Goal: Answer question/provide support: Share knowledge or assist other users

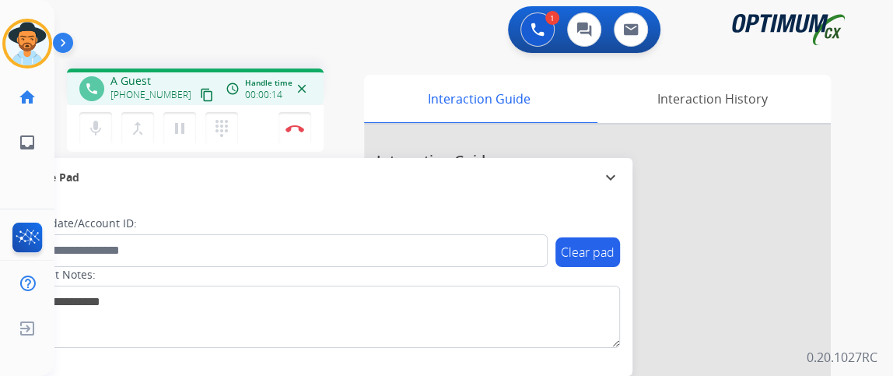
click at [200, 96] on mat-icon "content_copy" at bounding box center [207, 95] width 14 height 14
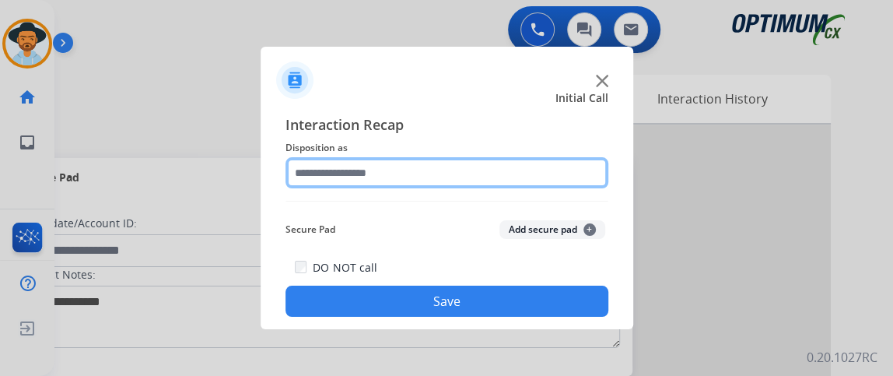
click at [528, 171] on input "text" at bounding box center [446, 172] width 323 height 31
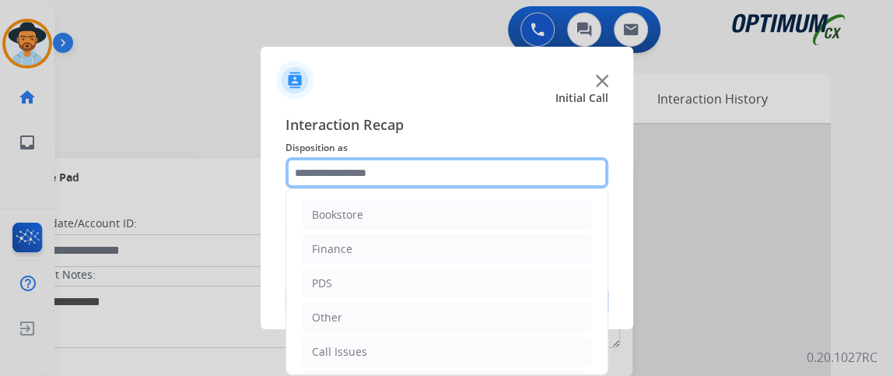
scroll to position [102, 0]
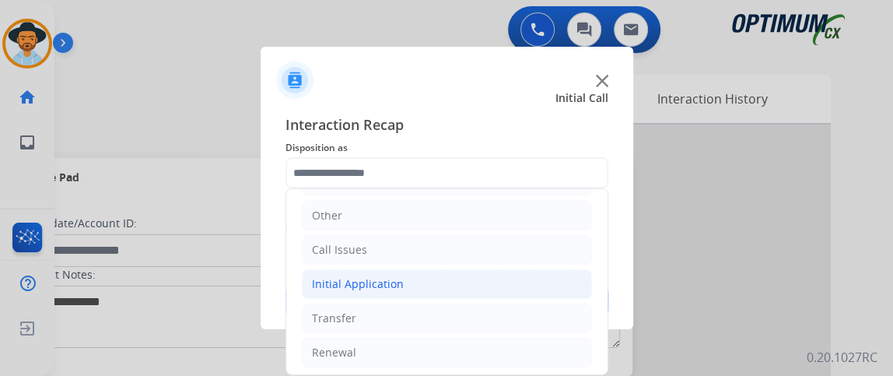
click at [531, 274] on li "Initial Application" at bounding box center [447, 284] width 290 height 30
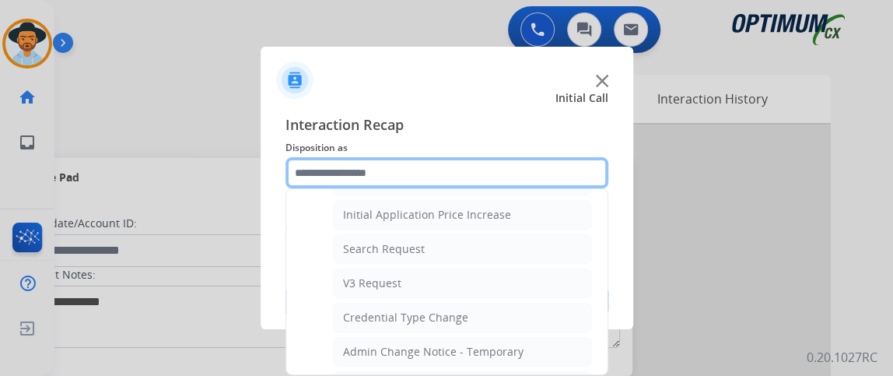
scroll to position [616, 0]
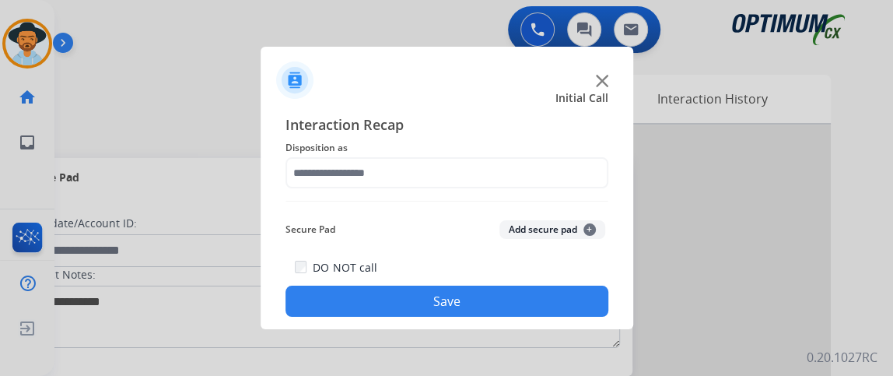
drag, startPoint x: 595, startPoint y: 307, endPoint x: 594, endPoint y: 322, distance: 15.6
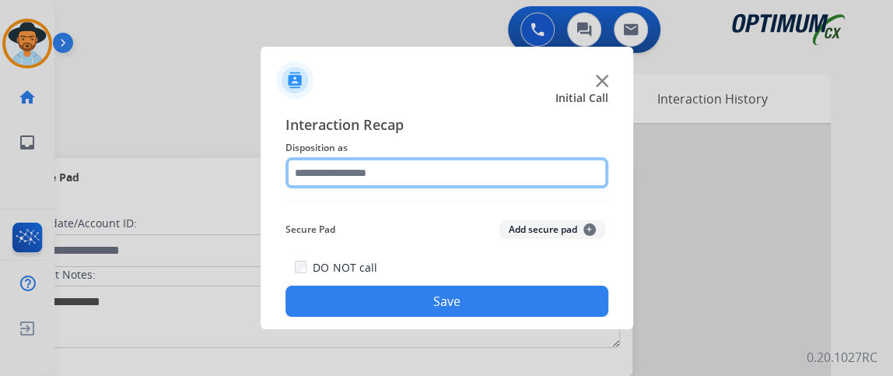
click at [587, 169] on input "text" at bounding box center [446, 172] width 323 height 31
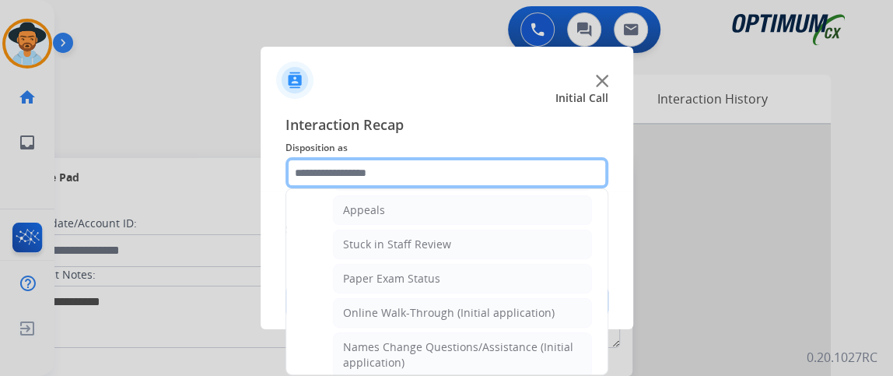
scroll to position [251, 0]
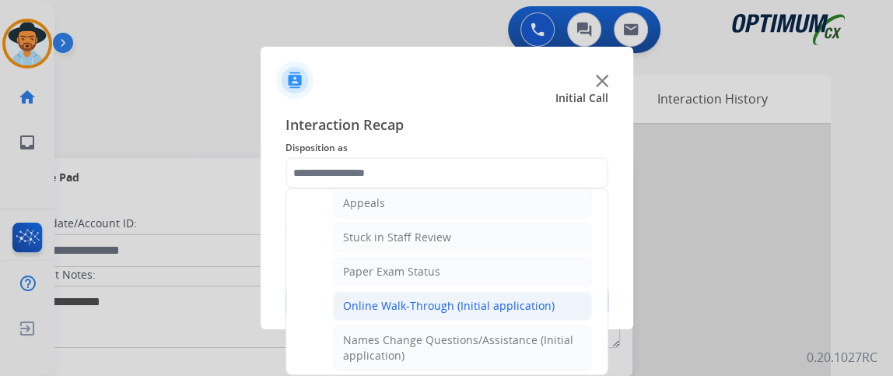
click at [568, 304] on li "Online Walk-Through (Initial application)" at bounding box center [462, 306] width 259 height 30
type input "**********"
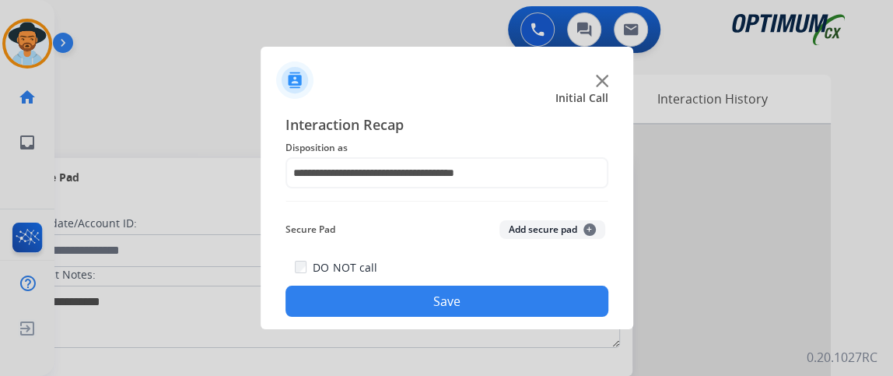
click at [547, 287] on button "Save" at bounding box center [446, 300] width 323 height 31
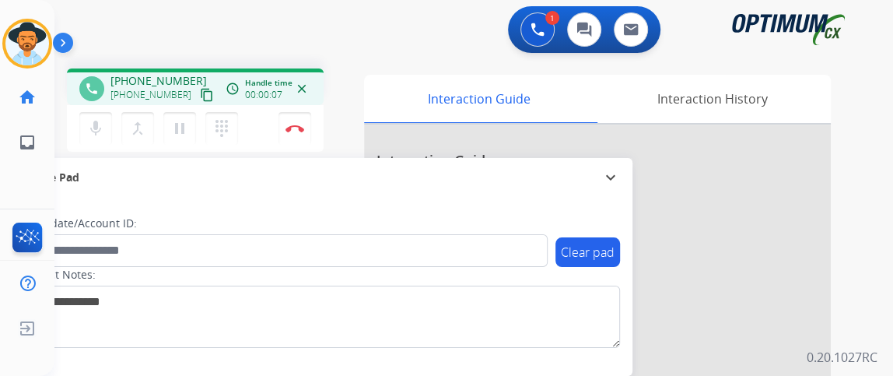
click at [200, 96] on mat-icon "content_copy" at bounding box center [207, 95] width 14 height 14
click at [104, 118] on button "mic Mute" at bounding box center [95, 128] width 33 height 33
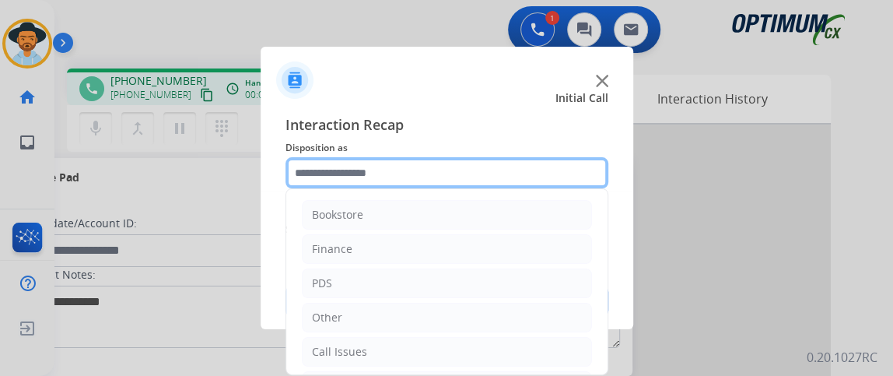
click at [468, 180] on input "text" at bounding box center [446, 172] width 323 height 31
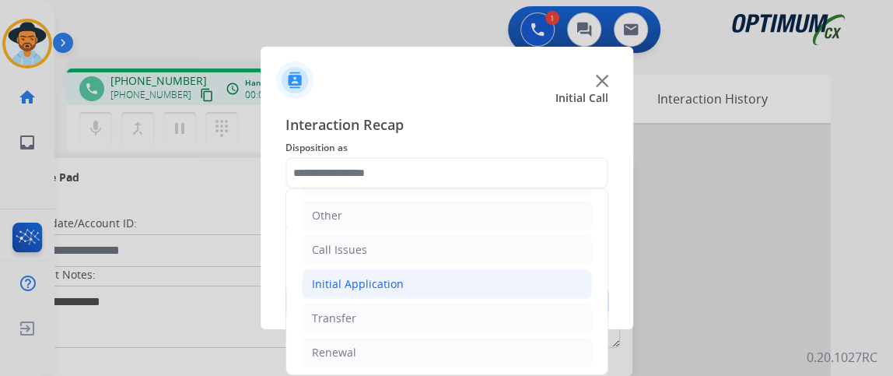
click at [510, 287] on li "Initial Application" at bounding box center [447, 284] width 290 height 30
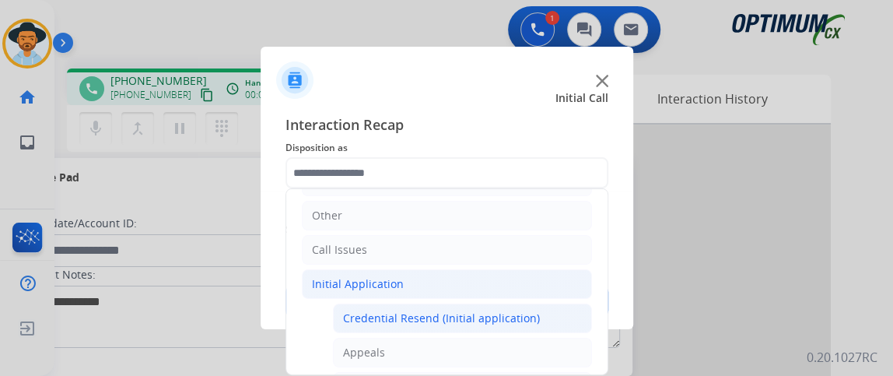
click at [505, 310] on div "Credential Resend (Initial application)" at bounding box center [441, 318] width 197 height 16
type input "**********"
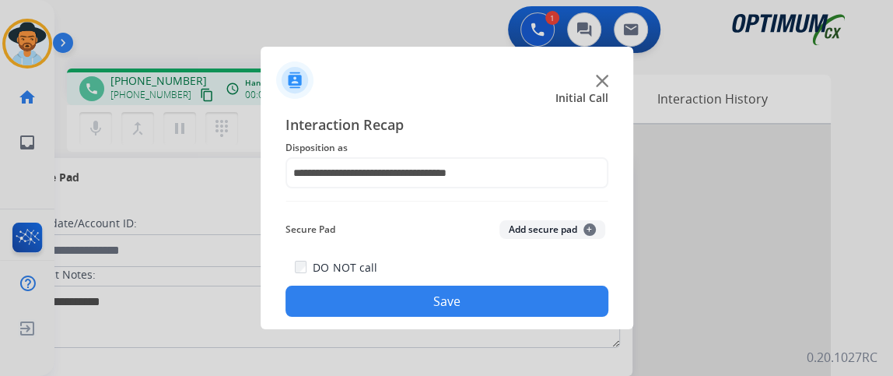
click at [505, 310] on button "Save" at bounding box center [446, 300] width 323 height 31
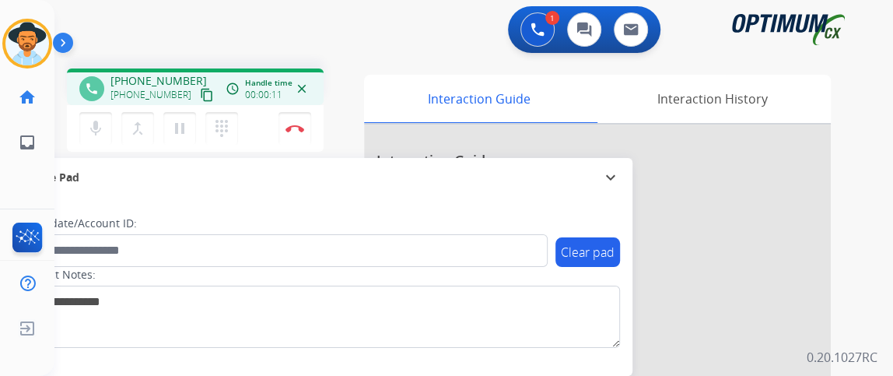
click at [200, 93] on mat-icon "content_copy" at bounding box center [207, 95] width 14 height 14
click at [91, 120] on mat-icon "mic" at bounding box center [95, 128] width 19 height 19
click at [91, 120] on mat-icon "mic_off" at bounding box center [95, 128] width 19 height 19
click at [98, 133] on mat-icon "mic" at bounding box center [95, 128] width 19 height 19
click at [100, 132] on mat-icon "mic_off" at bounding box center [95, 128] width 19 height 19
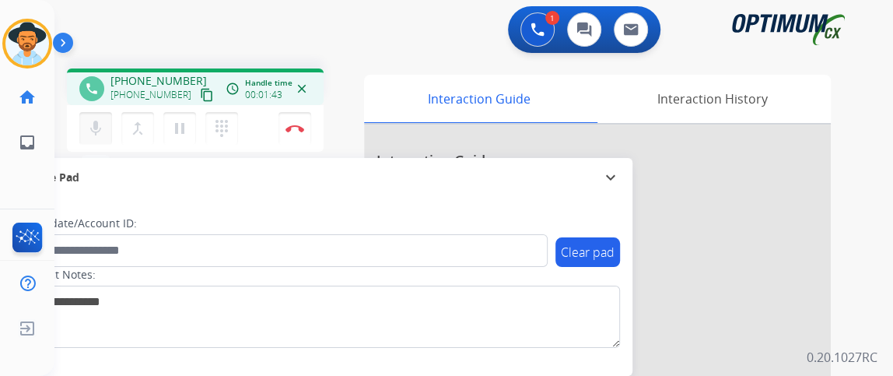
click at [100, 117] on button "mic Mute" at bounding box center [95, 128] width 33 height 33
click at [100, 117] on button "mic_off Mute" at bounding box center [95, 128] width 33 height 33
click at [102, 128] on mat-icon "mic" at bounding box center [95, 128] width 19 height 19
click at [102, 129] on mat-icon "mic_off" at bounding box center [95, 128] width 19 height 19
click at [100, 129] on mat-icon "mic" at bounding box center [95, 128] width 19 height 19
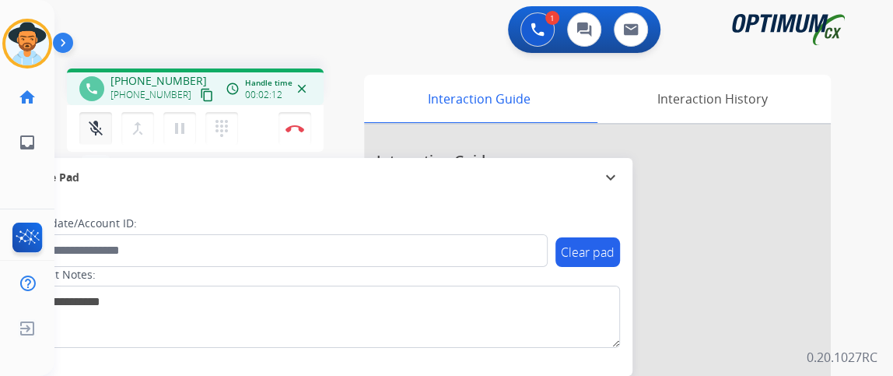
click at [100, 133] on mat-icon "mic_off" at bounding box center [95, 128] width 19 height 19
click at [100, 133] on mat-icon "mic" at bounding box center [95, 128] width 19 height 19
click at [99, 133] on mat-icon "mic_off" at bounding box center [95, 128] width 19 height 19
click at [307, 124] on button "Disconnect" at bounding box center [294, 128] width 33 height 33
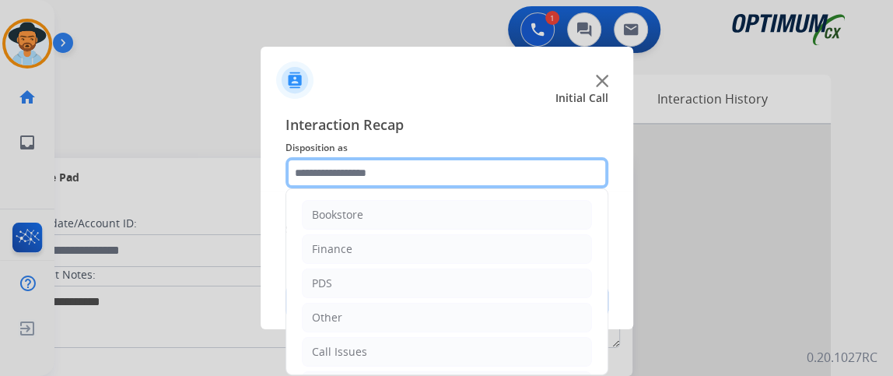
click at [461, 159] on input "text" at bounding box center [446, 172] width 323 height 31
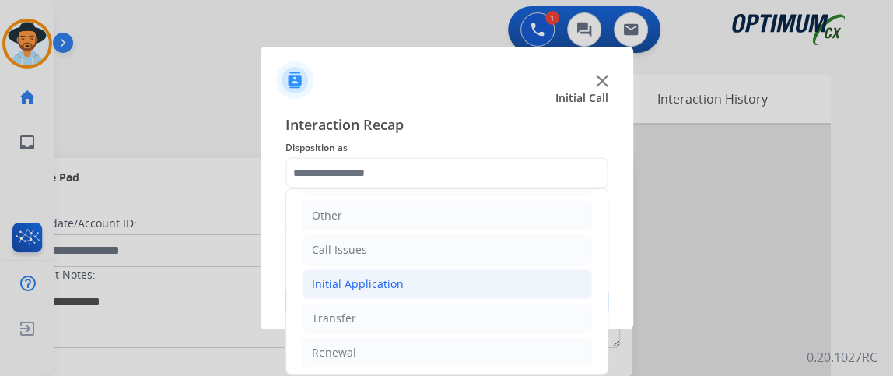
click at [505, 286] on li "Initial Application" at bounding box center [447, 284] width 290 height 30
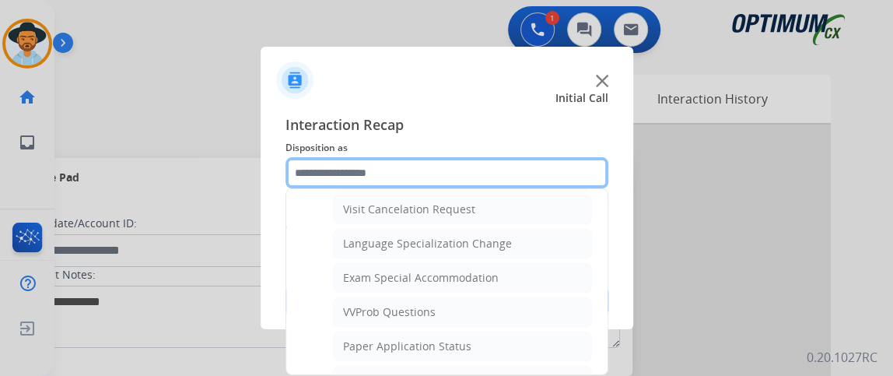
scroll to position [810, 0]
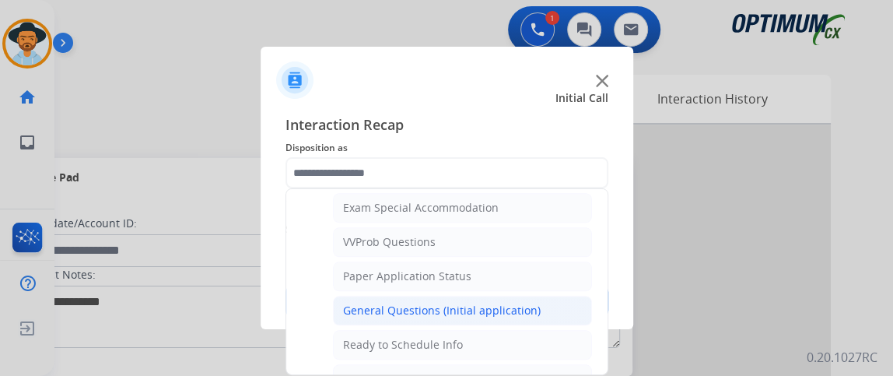
click at [526, 303] on div "General Questions (Initial application)" at bounding box center [442, 311] width 198 height 16
type input "**********"
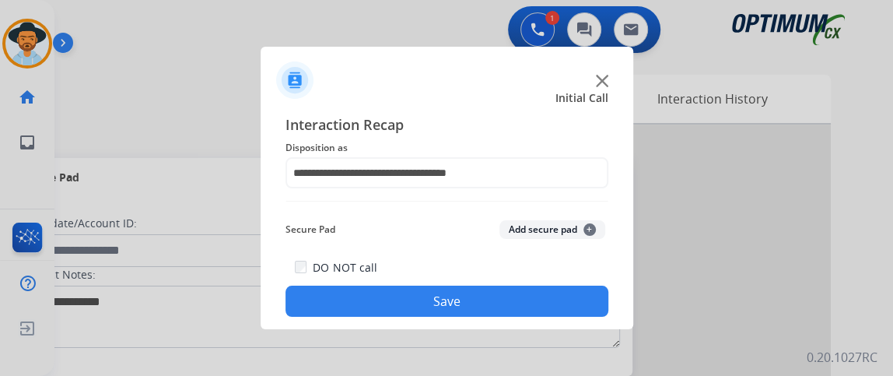
click at [526, 296] on button "Save" at bounding box center [446, 300] width 323 height 31
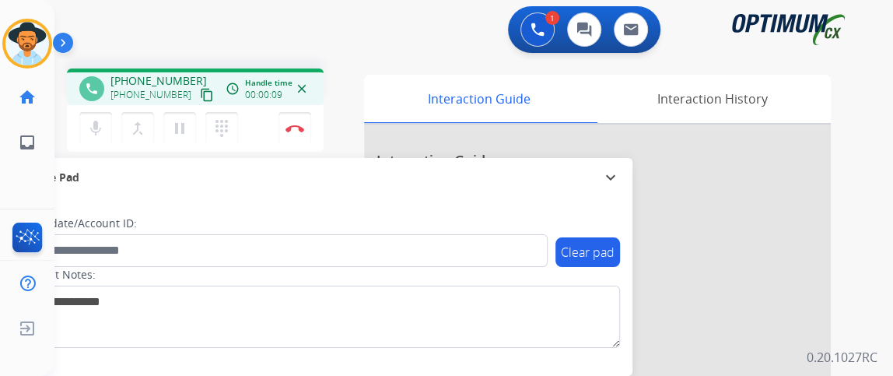
click at [200, 90] on mat-icon "content_copy" at bounding box center [207, 95] width 14 height 14
click at [200, 89] on mat-icon "content_copy" at bounding box center [207, 95] width 14 height 14
click at [290, 115] on button "Disconnect" at bounding box center [294, 128] width 33 height 33
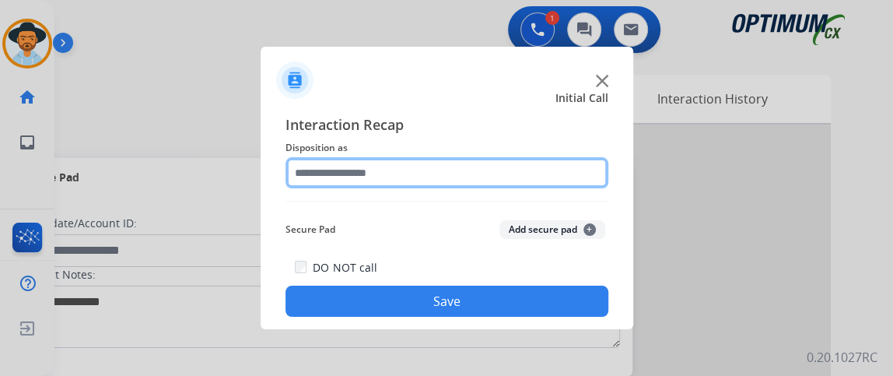
click at [419, 168] on input "text" at bounding box center [446, 172] width 323 height 31
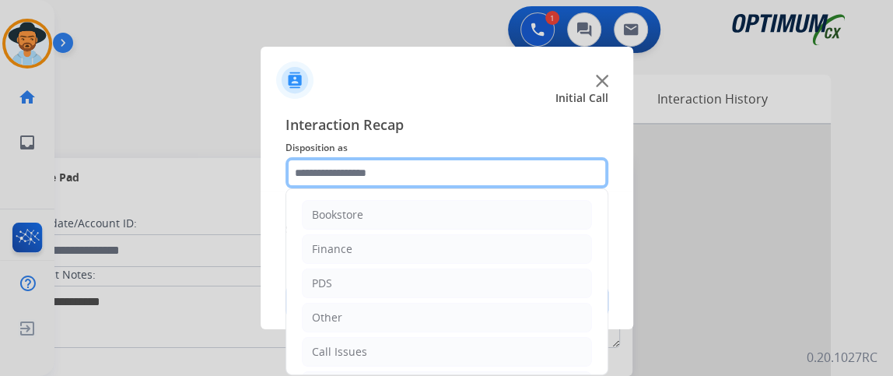
scroll to position [102, 0]
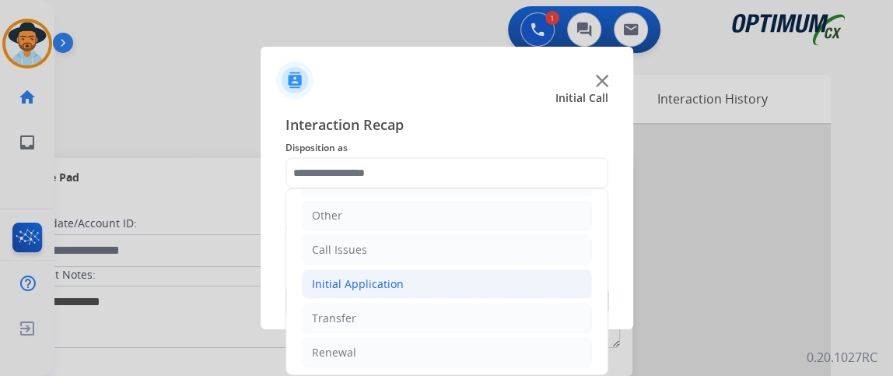
click at [534, 289] on li "Initial Application" at bounding box center [447, 284] width 290 height 30
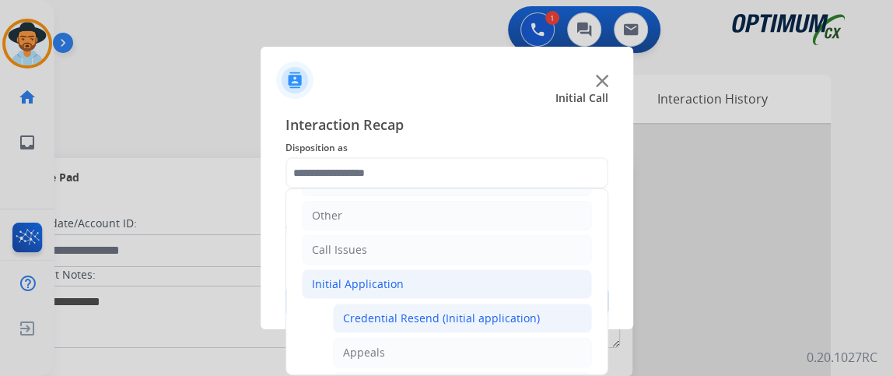
click at [528, 311] on div "Credential Resend (Initial application)" at bounding box center [441, 318] width 197 height 16
type input "**********"
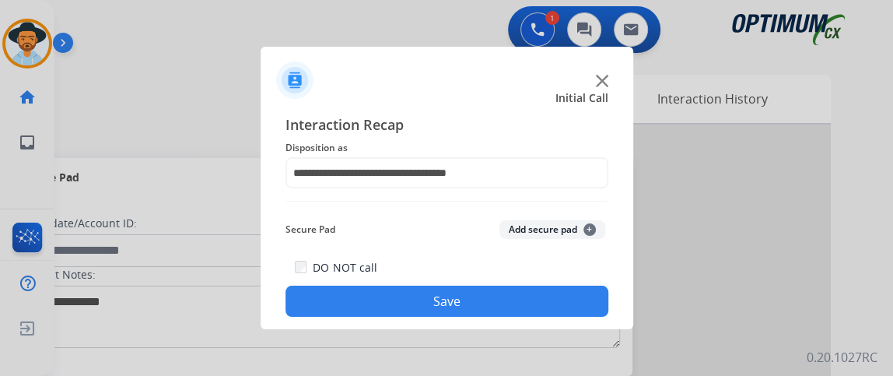
click at [528, 310] on button "Save" at bounding box center [446, 300] width 323 height 31
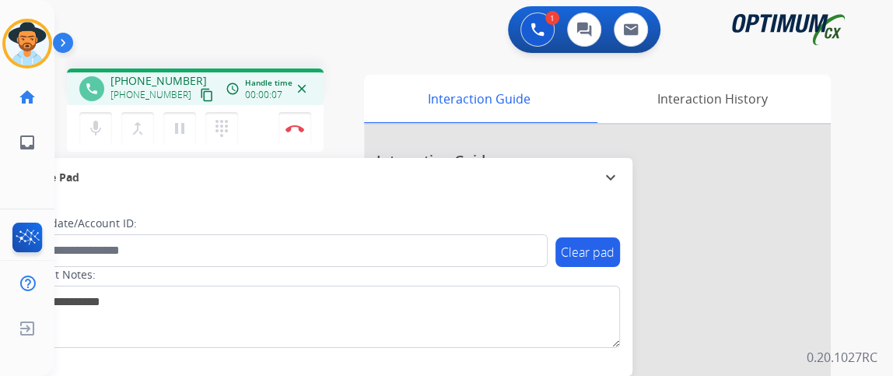
click at [190, 83] on div "[PHONE_NUMBER] [PHONE_NUMBER] content_copy" at bounding box center [163, 88] width 106 height 31
click at [190, 82] on div "[PHONE_NUMBER] [PHONE_NUMBER] content_copy" at bounding box center [163, 88] width 106 height 31
click at [200, 97] on mat-icon "content_copy" at bounding box center [207, 95] width 14 height 14
click at [89, 141] on button "mic Mute" at bounding box center [95, 128] width 33 height 33
click at [89, 138] on button "mic_off Mute" at bounding box center [95, 128] width 33 height 33
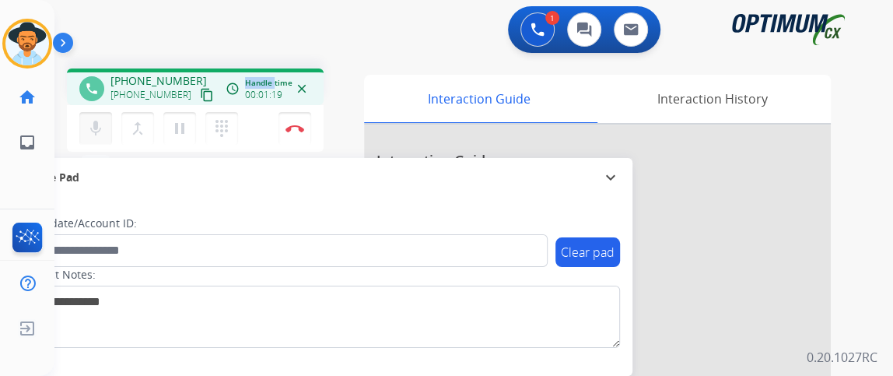
click at [89, 138] on button "mic Mute" at bounding box center [95, 128] width 33 height 33
click at [89, 138] on button "mic_off Mute" at bounding box center [95, 128] width 33 height 33
click at [89, 138] on button "mic Mute" at bounding box center [95, 128] width 33 height 33
click at [89, 138] on button "mic_off Mute" at bounding box center [95, 128] width 33 height 33
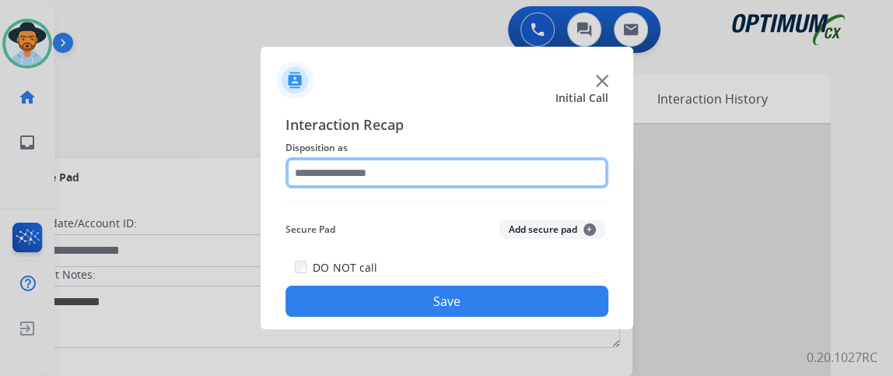
click at [493, 167] on input "text" at bounding box center [446, 172] width 323 height 31
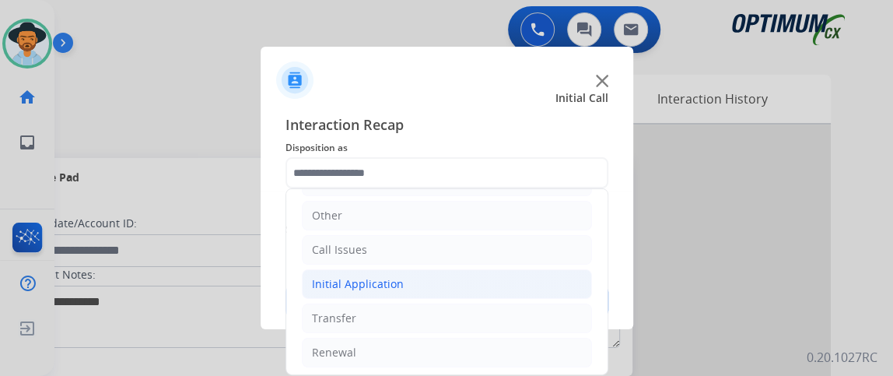
click at [562, 281] on li "Initial Application" at bounding box center [447, 284] width 290 height 30
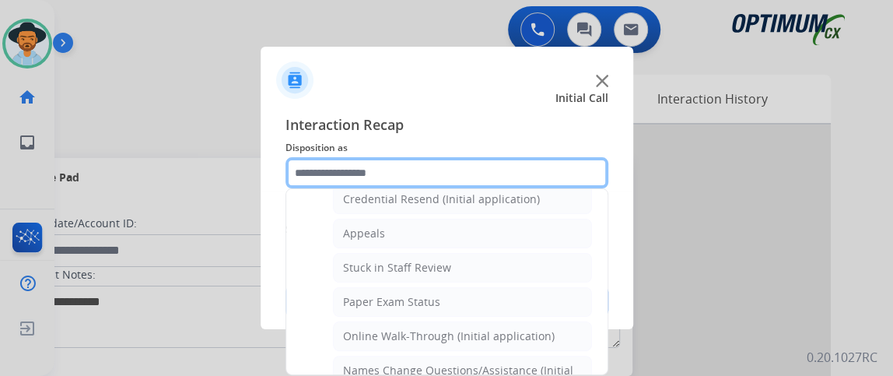
scroll to position [268, 0]
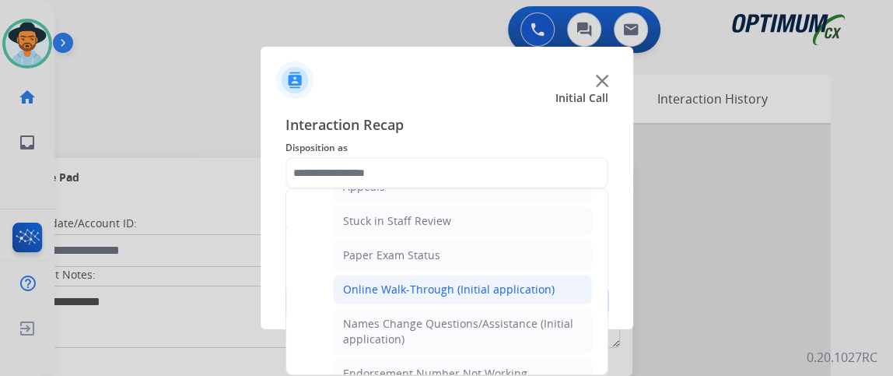
click at [543, 290] on div "Online Walk-Through (Initial application)" at bounding box center [449, 290] width 212 height 16
type input "**********"
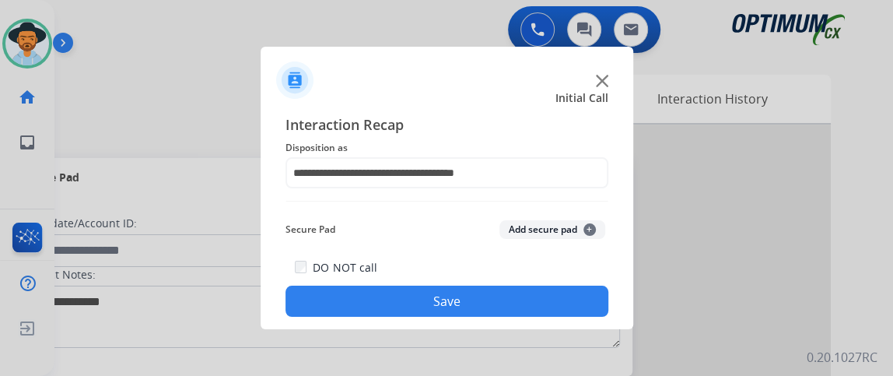
click at [538, 301] on button "Save" at bounding box center [446, 300] width 323 height 31
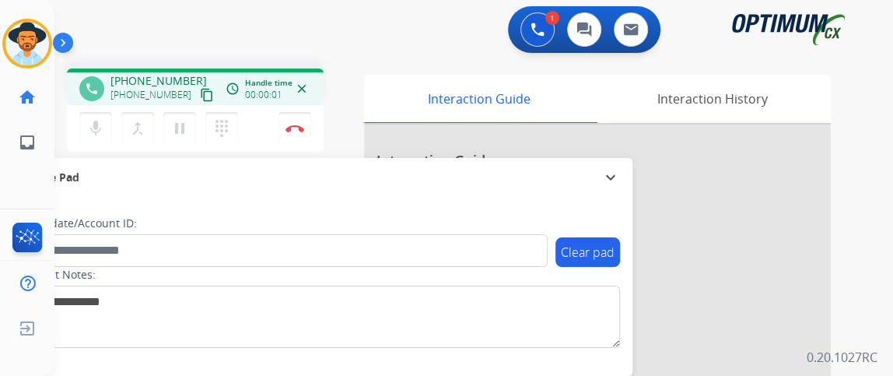
click at [200, 91] on mat-icon "content_copy" at bounding box center [207, 95] width 14 height 14
click at [296, 125] on img at bounding box center [294, 128] width 19 height 8
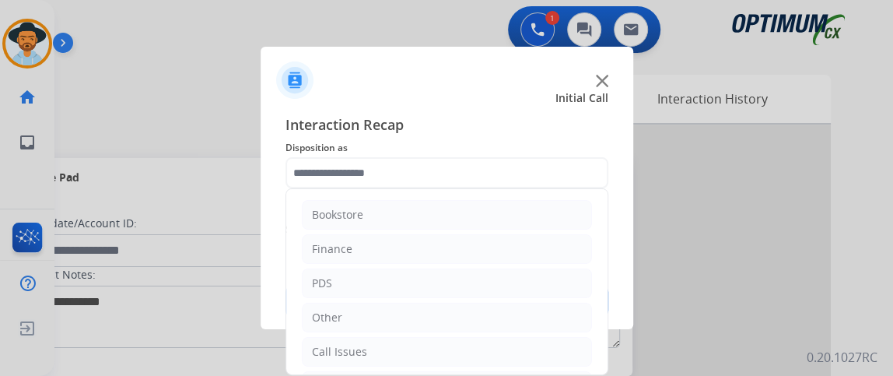
click at [495, 169] on input "text" at bounding box center [446, 172] width 323 height 31
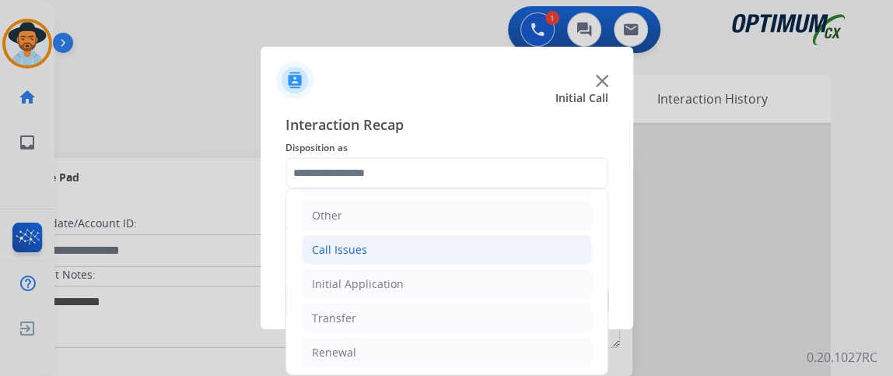
click at [447, 257] on li "Call Issues" at bounding box center [447, 250] width 290 height 30
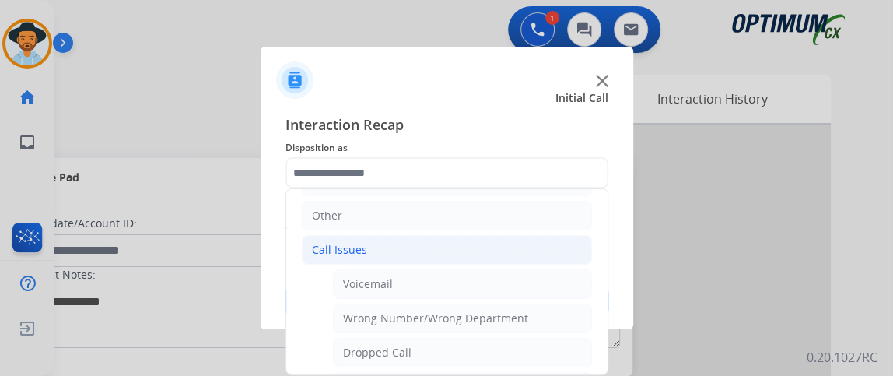
click at [447, 258] on li "Call Issues" at bounding box center [447, 250] width 290 height 30
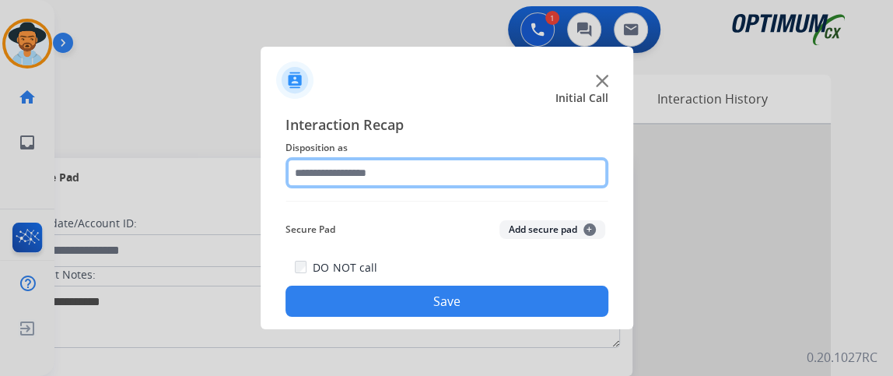
click at [432, 170] on input "text" at bounding box center [446, 172] width 323 height 31
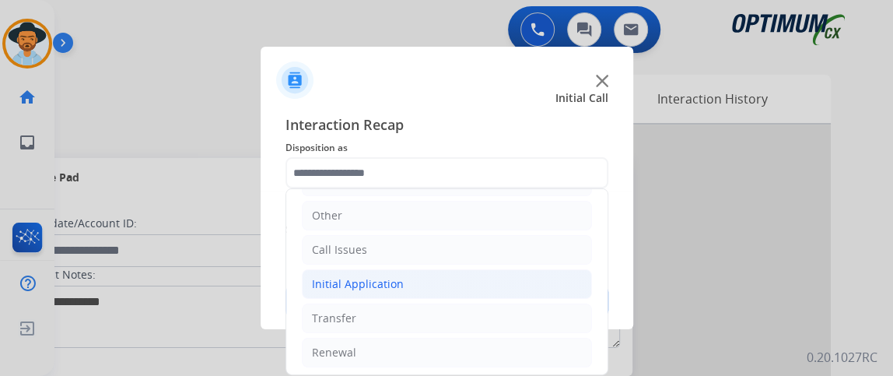
click at [515, 293] on li "Initial Application" at bounding box center [447, 284] width 290 height 30
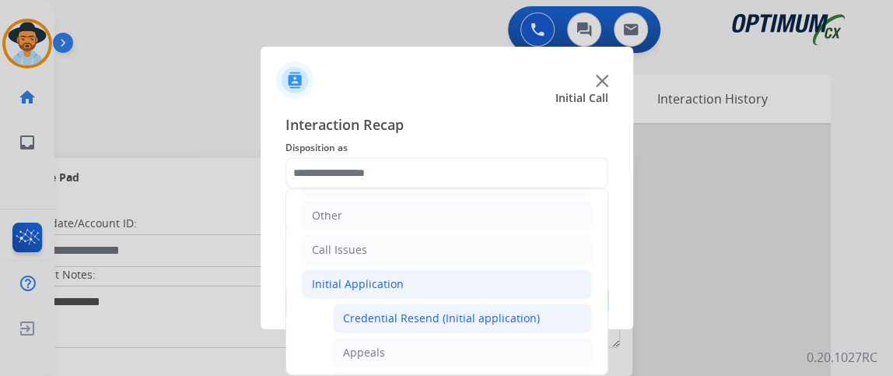
click at [511, 317] on div "Credential Resend (Initial application)" at bounding box center [441, 318] width 197 height 16
type input "**********"
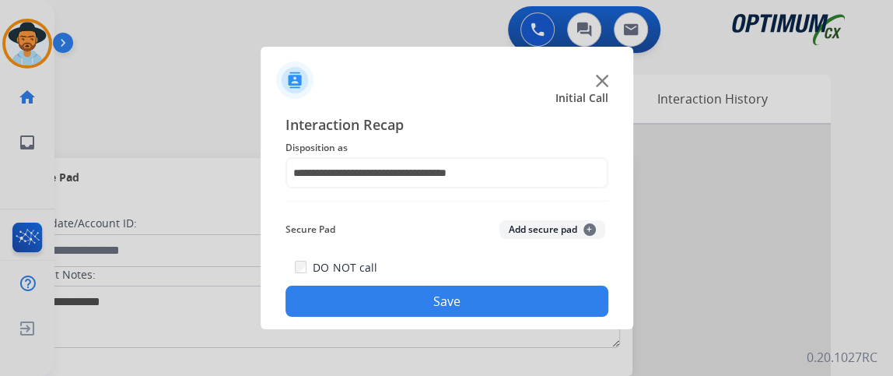
click at [511, 317] on div "DO NOT call Save" at bounding box center [446, 286] width 323 height 59
click at [506, 308] on button "Save" at bounding box center [446, 300] width 323 height 31
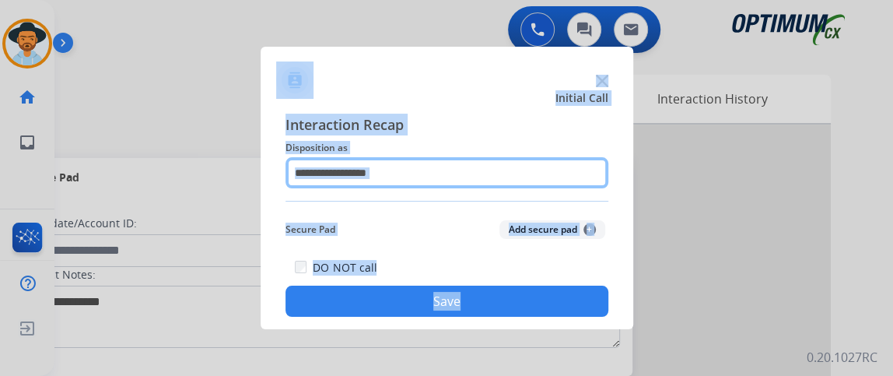
click at [482, 177] on input "text" at bounding box center [446, 172] width 323 height 31
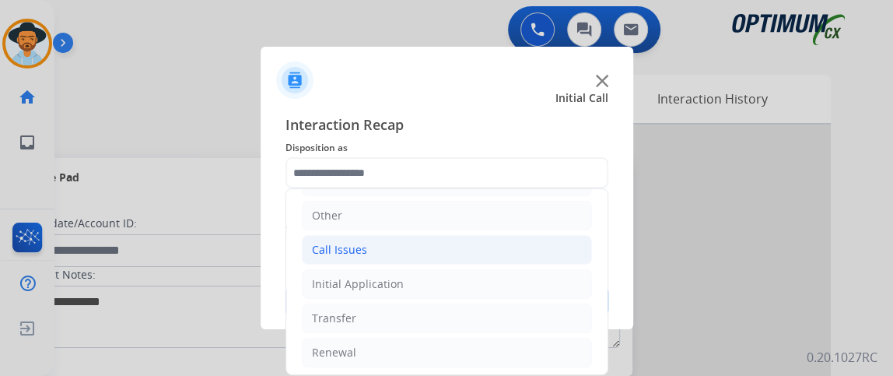
click at [457, 255] on li "Call Issues" at bounding box center [447, 250] width 290 height 30
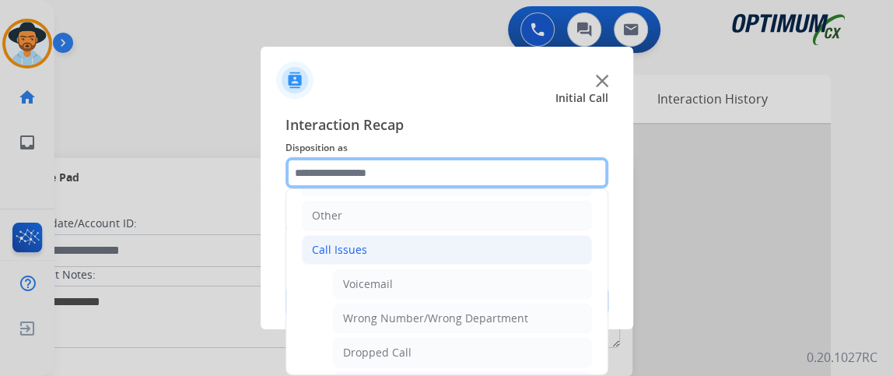
scroll to position [168, 0]
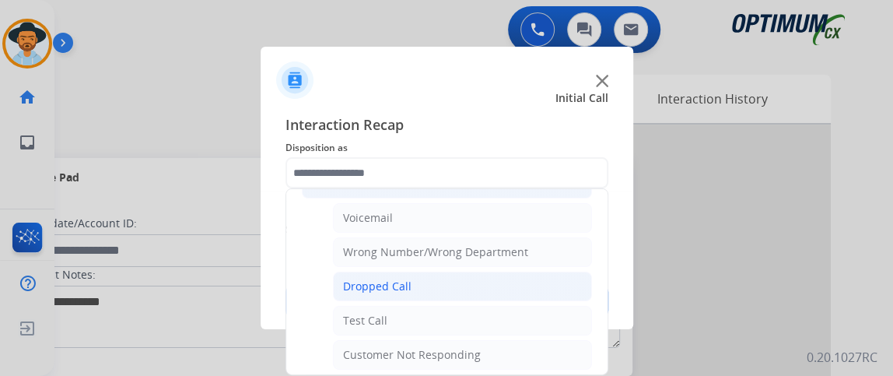
click at [473, 275] on li "Dropped Call" at bounding box center [462, 286] width 259 height 30
type input "**********"
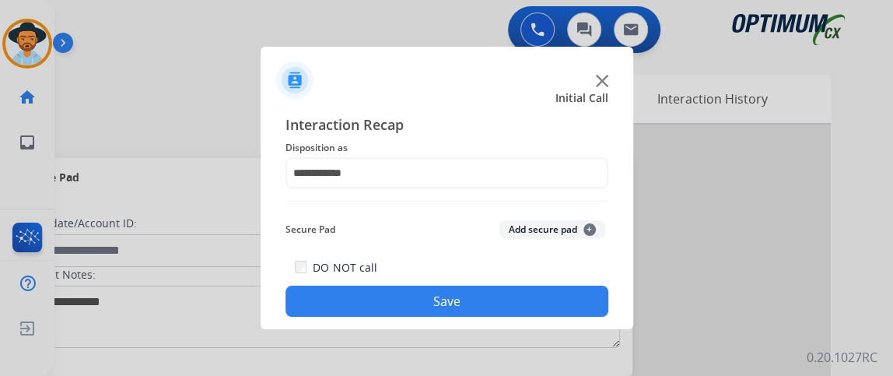
click at [468, 308] on button "Save" at bounding box center [446, 300] width 323 height 31
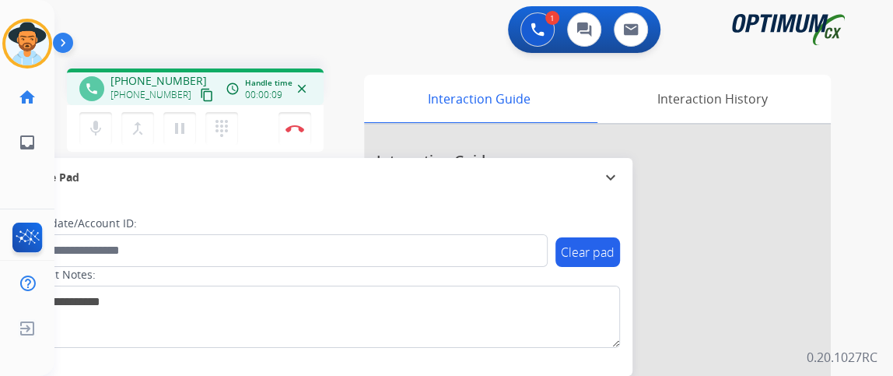
click at [200, 98] on mat-icon "content_copy" at bounding box center [207, 95] width 14 height 14
click at [94, 134] on mat-icon "mic" at bounding box center [95, 128] width 19 height 19
click at [94, 134] on mat-icon "mic_off" at bounding box center [95, 128] width 19 height 19
click at [94, 135] on mat-icon "mic" at bounding box center [95, 128] width 19 height 19
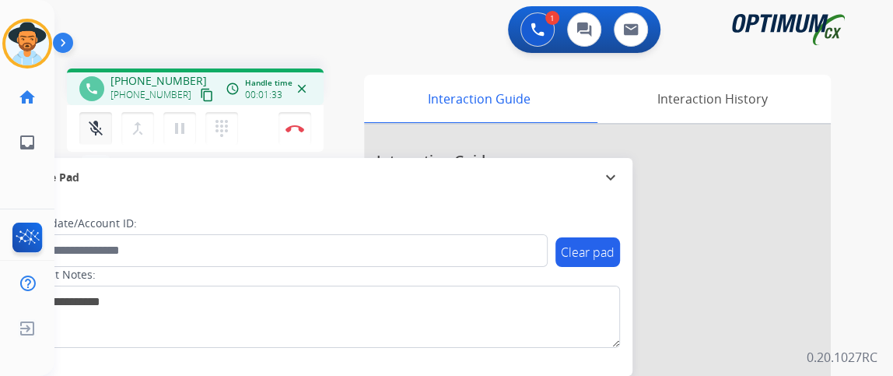
click at [94, 135] on mat-icon "mic_off" at bounding box center [95, 128] width 19 height 19
click at [88, 123] on mat-icon "mic" at bounding box center [95, 128] width 19 height 19
click at [99, 128] on mat-icon "mic_off" at bounding box center [95, 128] width 19 height 19
click at [99, 128] on mat-icon "mic" at bounding box center [95, 128] width 19 height 19
click at [95, 133] on mat-icon "mic_off" at bounding box center [95, 128] width 19 height 19
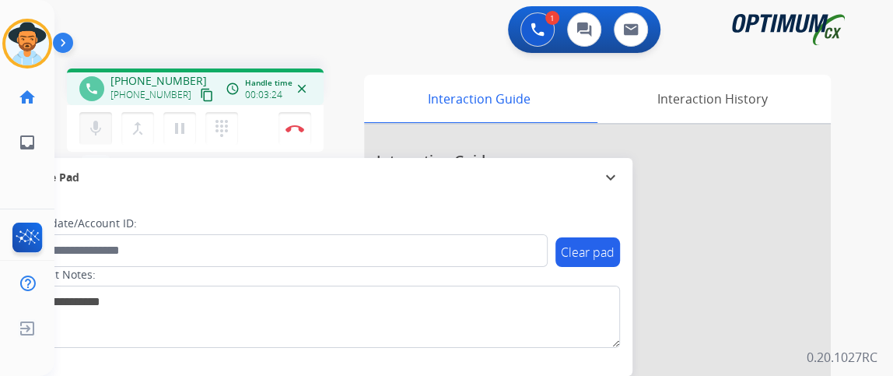
click at [99, 117] on button "mic Mute" at bounding box center [95, 128] width 33 height 33
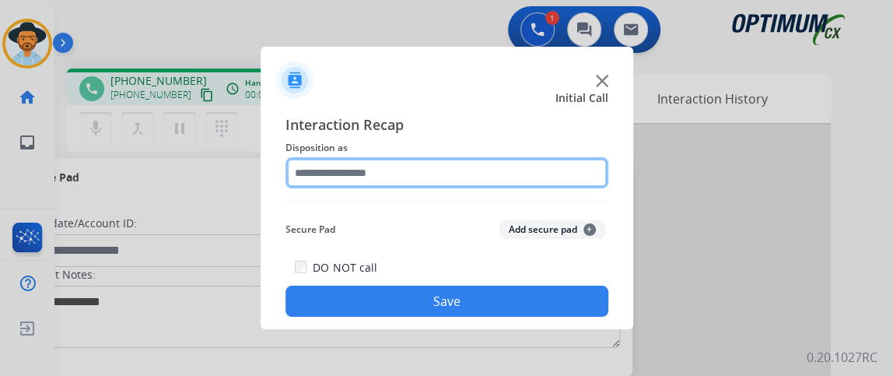
click at [417, 169] on input "text" at bounding box center [446, 172] width 323 height 31
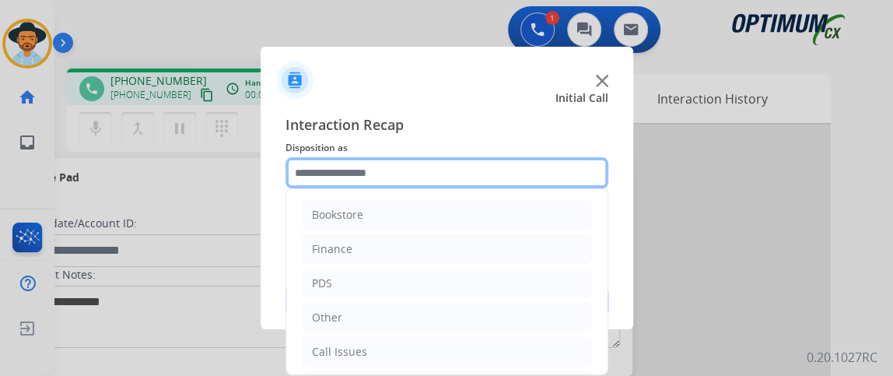
scroll to position [102, 0]
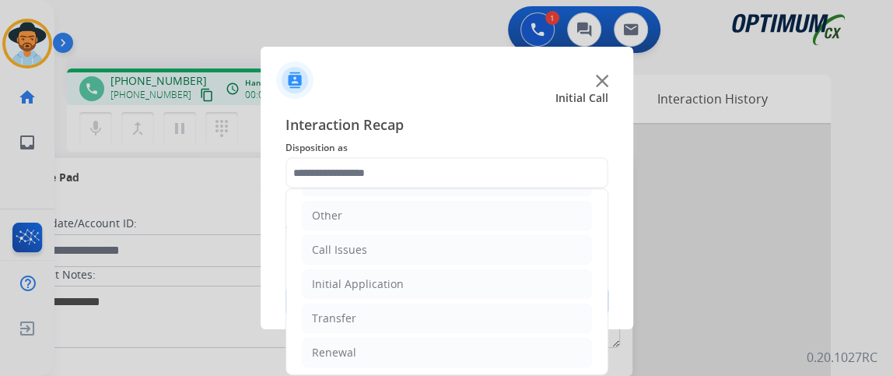
click at [501, 331] on ul "Bookstore Finance PDS Other Call Issues Initial Application Transfer Renewal" at bounding box center [446, 232] width 321 height 291
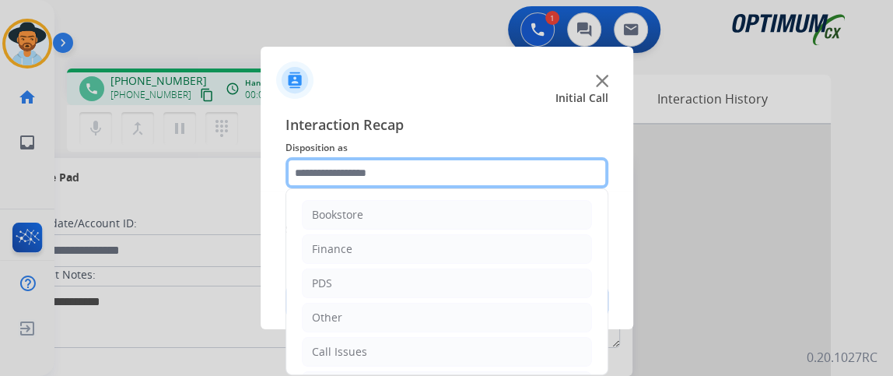
click at [493, 184] on input "text" at bounding box center [446, 172] width 323 height 31
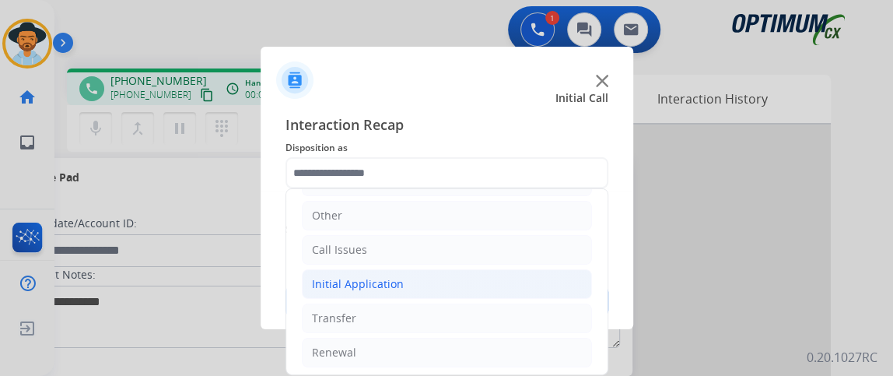
click at [503, 292] on li "Initial Application" at bounding box center [447, 284] width 290 height 30
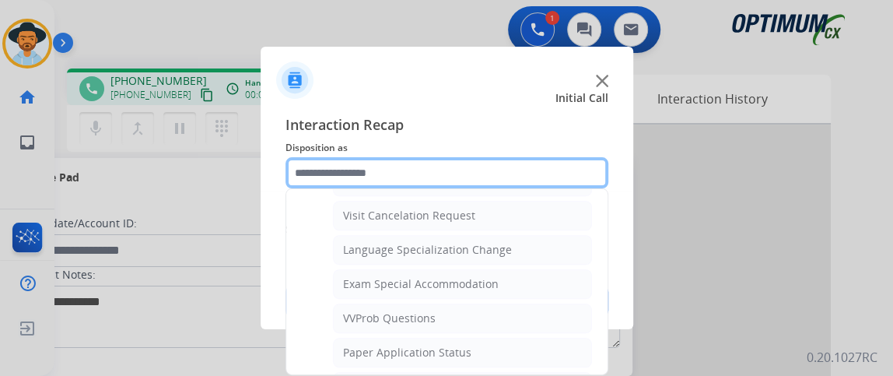
scroll to position [787, 0]
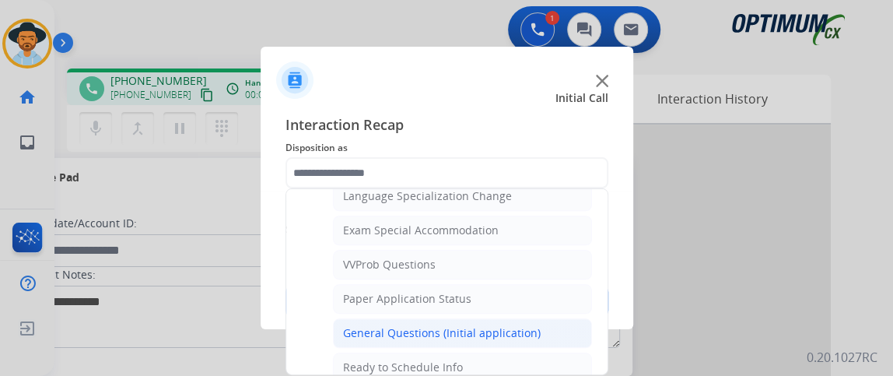
click at [561, 319] on li "General Questions (Initial application)" at bounding box center [462, 333] width 259 height 30
type input "**********"
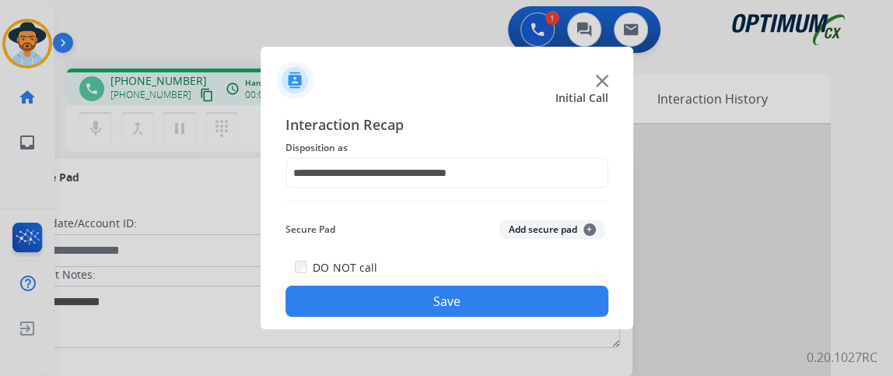
click at [551, 307] on button "Save" at bounding box center [446, 300] width 323 height 31
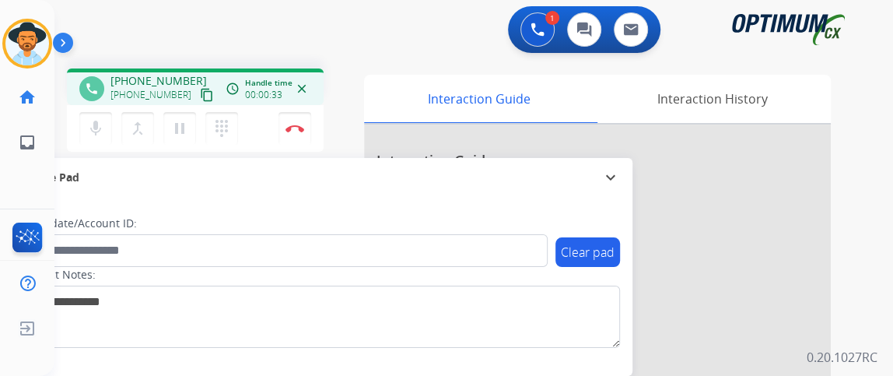
click at [200, 96] on mat-icon "content_copy" at bounding box center [207, 95] width 14 height 14
click at [293, 123] on button "Disconnect" at bounding box center [294, 128] width 33 height 33
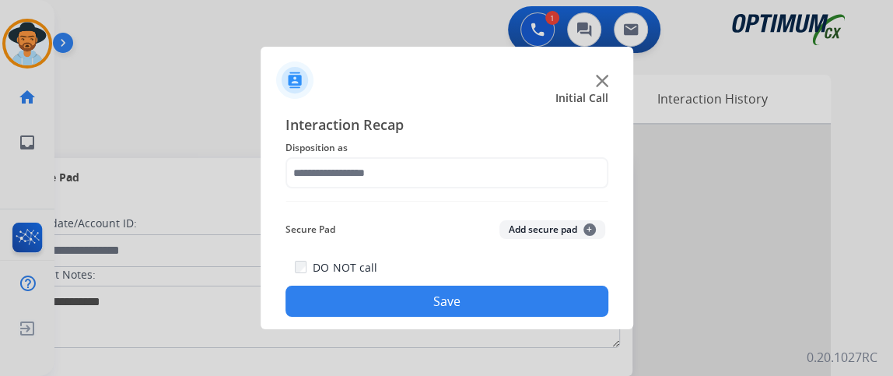
click at [426, 198] on div "Interaction Recap Disposition as Secure Pad Add secure pad + DO NOT call Save" at bounding box center [446, 215] width 323 height 203
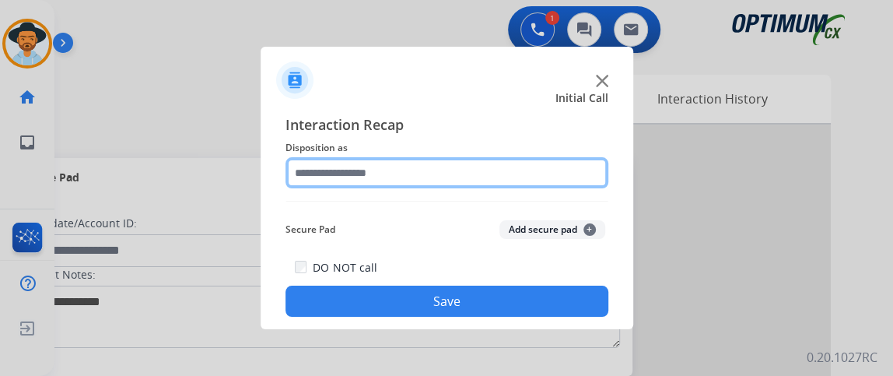
click at [426, 187] on input "text" at bounding box center [446, 172] width 323 height 31
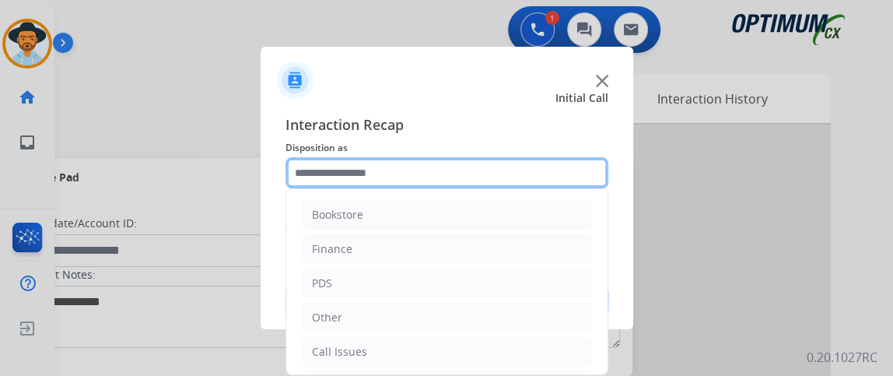
scroll to position [102, 0]
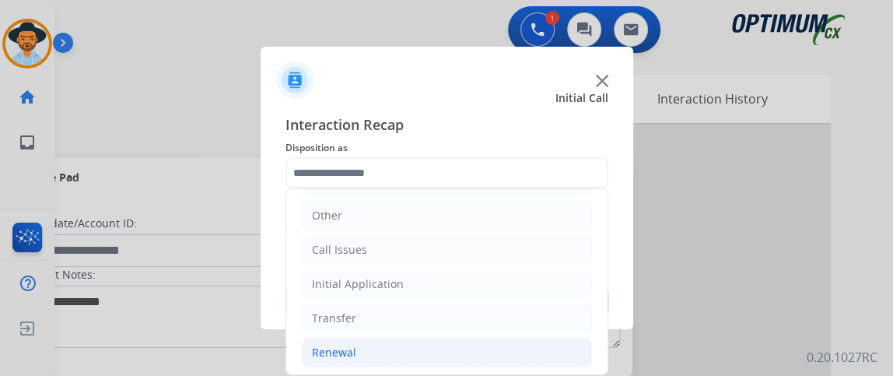
click at [463, 339] on li "Renewal" at bounding box center [447, 353] width 290 height 30
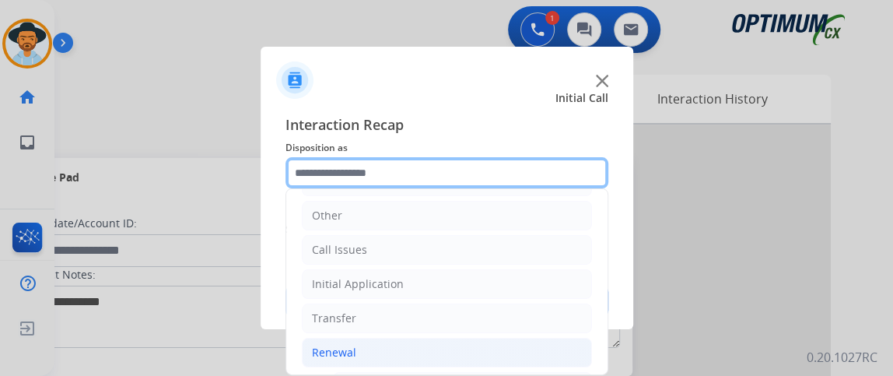
scroll to position [355, 0]
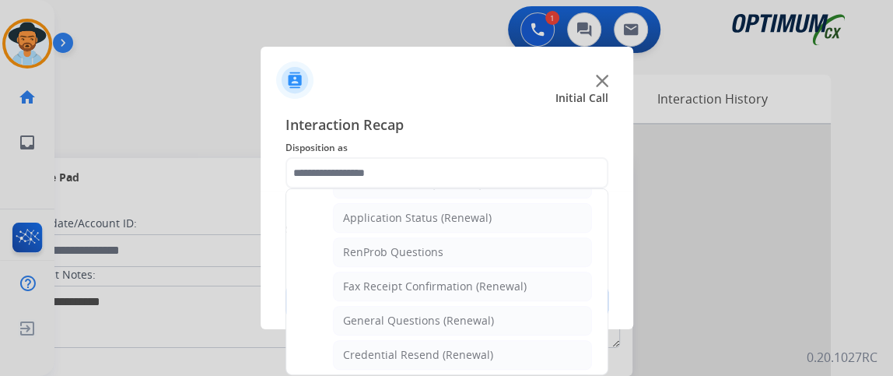
click at [580, 317] on ul "Bookstore Finance PDS Other Call Issues Initial Application Transfer Renewal Na…" at bounding box center [446, 227] width 321 height 786
click at [573, 312] on li "General Questions (Renewal)" at bounding box center [462, 321] width 259 height 30
type input "**********"
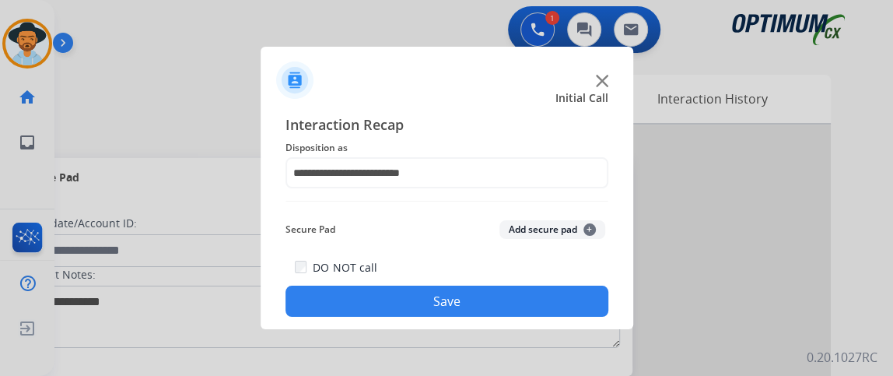
click at [573, 312] on button "Save" at bounding box center [446, 300] width 323 height 31
